Goal: Find specific page/section: Find specific page/section

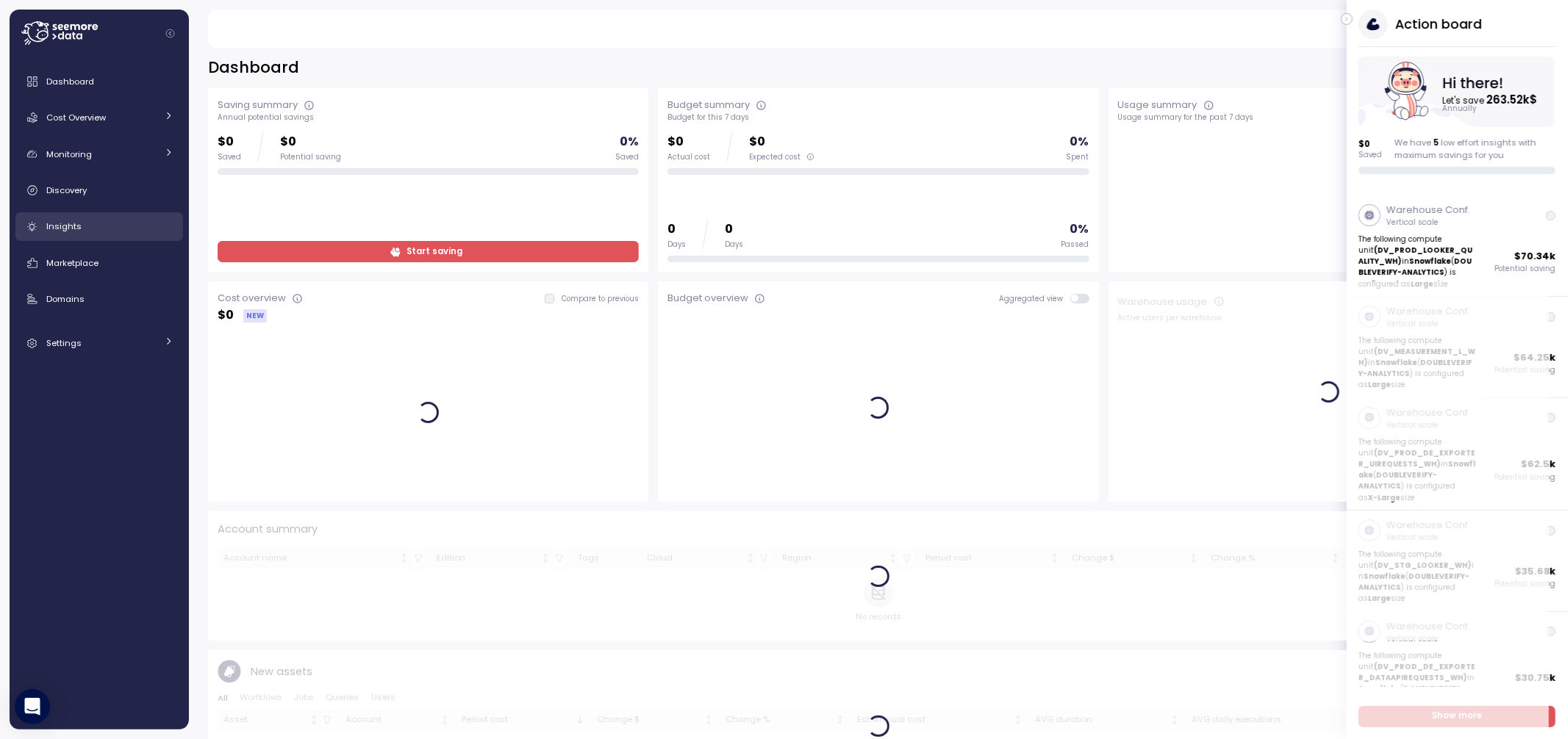
click at [89, 232] on div "Insights" at bounding box center [110, 226] width 128 height 15
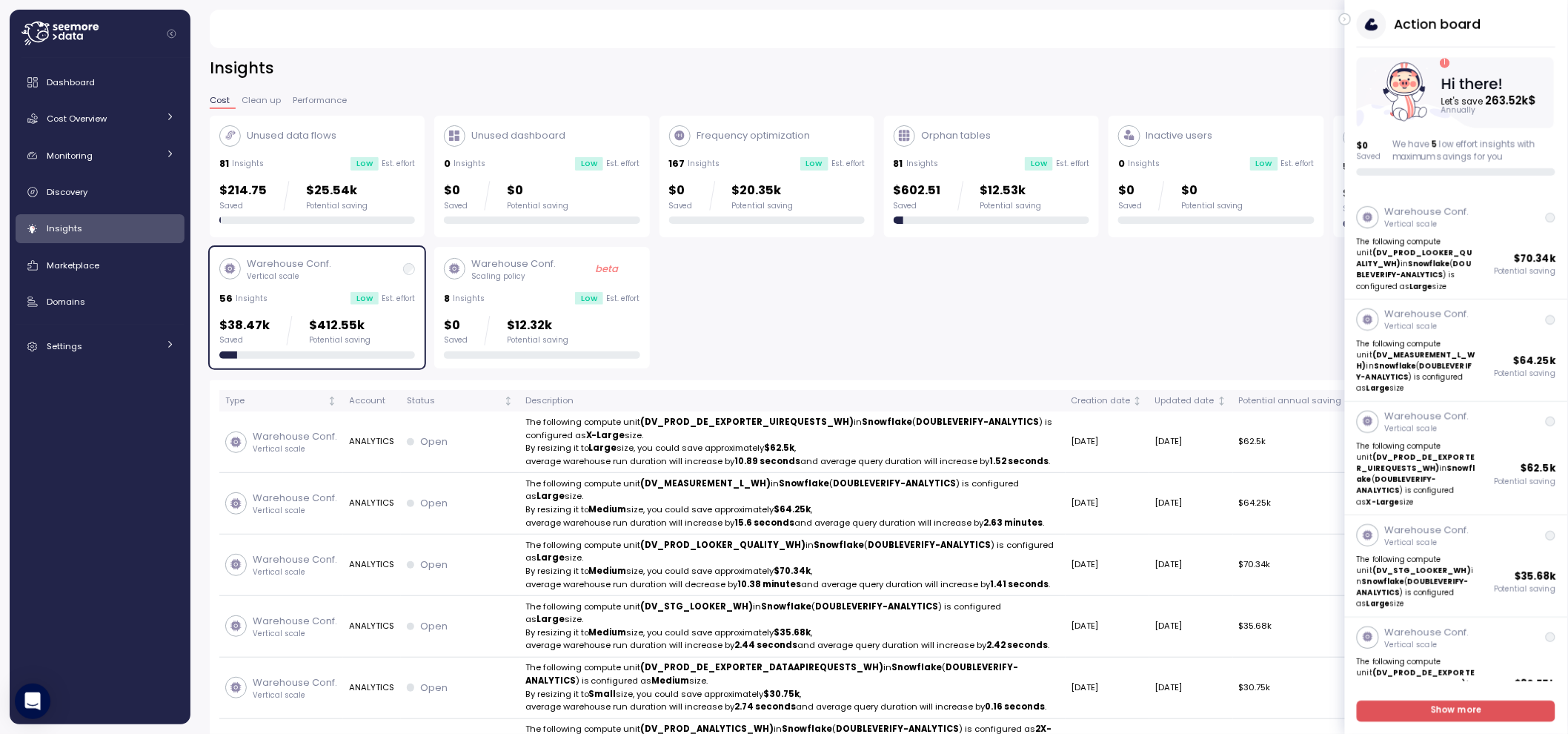
click at [1341, 14] on button "button" at bounding box center [1344, 19] width 12 height 12
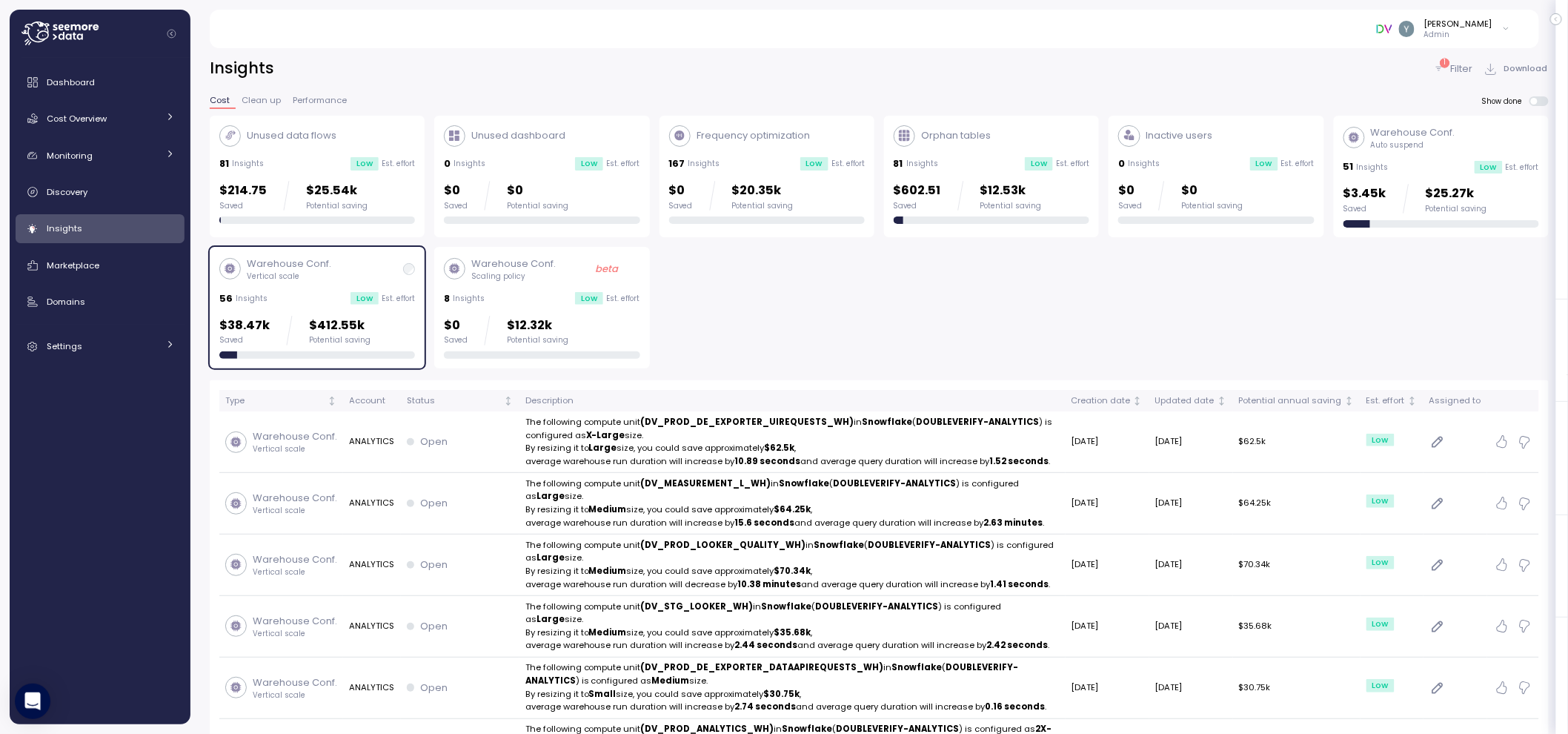
click at [381, 288] on div "Warehouse Conf. Vertical scale 56 Insights Low Est. effort $38.47k Saved $412.5…" at bounding box center [317, 307] width 196 height 102
